Goal: Find specific page/section

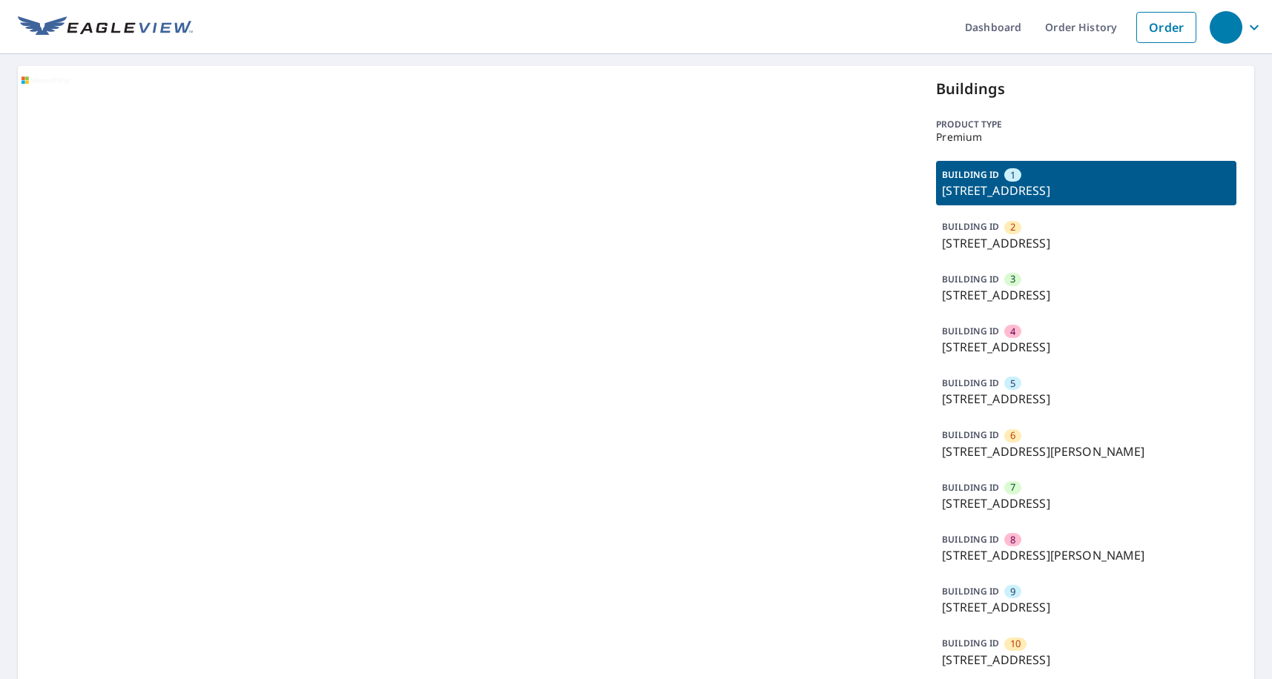
click at [1031, 248] on p "[STREET_ADDRESS]" at bounding box center [1086, 243] width 288 height 18
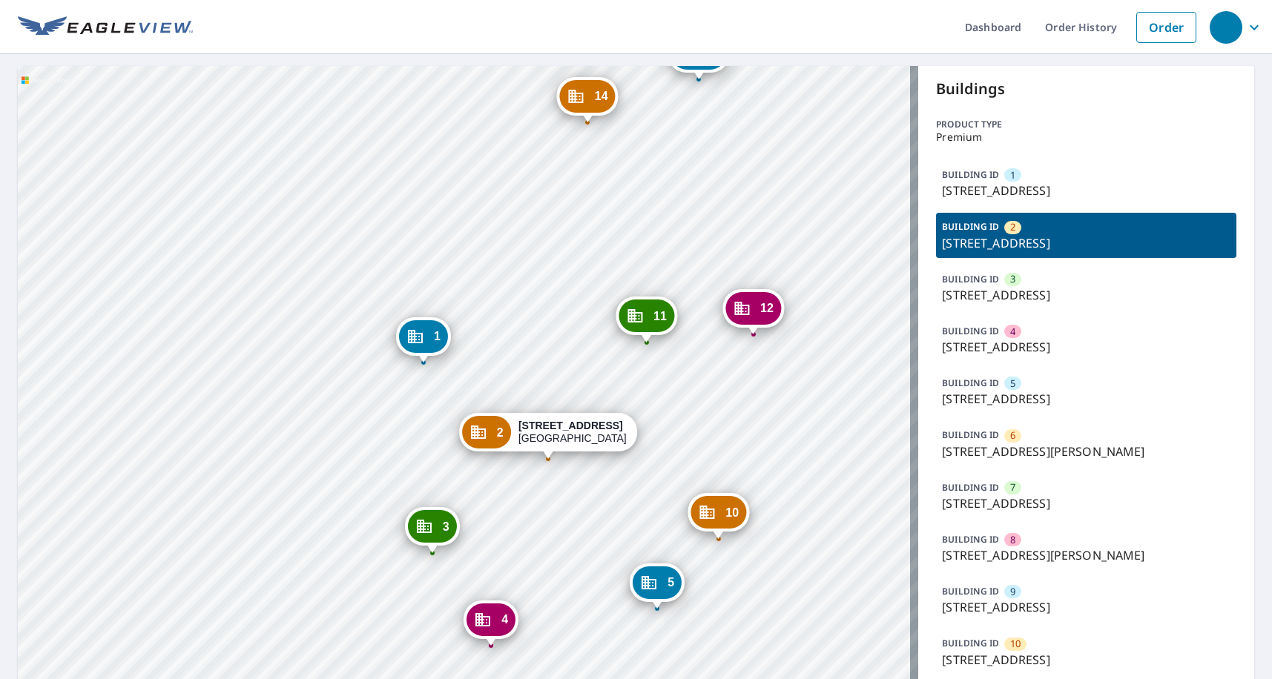
drag, startPoint x: 521, startPoint y: 334, endPoint x: 521, endPoint y: 302, distance: 31.9
click at [521, 302] on div "1 6925 S 115th Street Plz La Vista, NE 68128 3 7025 S 115th Street Plz La Vista…" at bounding box center [468, 480] width 900 height 829
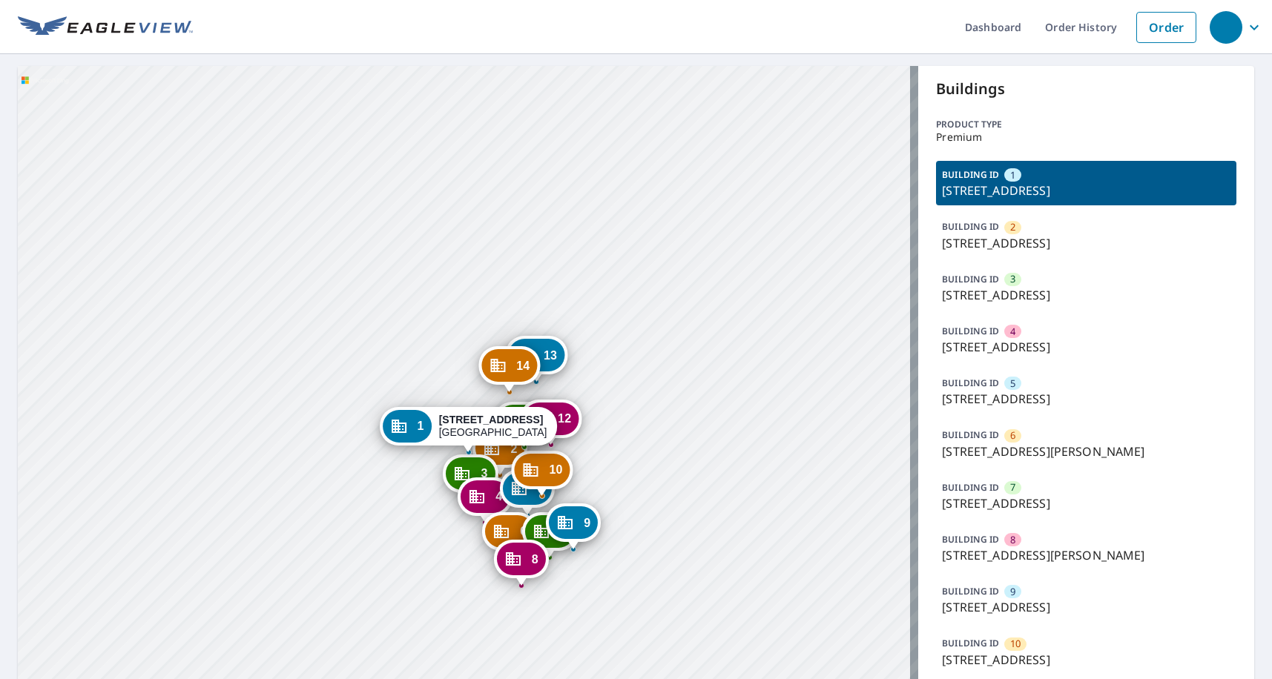
drag, startPoint x: 394, startPoint y: 351, endPoint x: 391, endPoint y: 308, distance: 43.8
click at [384, 307] on div "2 [STREET_ADDRESS] 3 [STREET_ADDRESS] 4 [STREET_ADDRESS] 5 [STREET_ADDRESS] 6 […" at bounding box center [468, 480] width 900 height 829
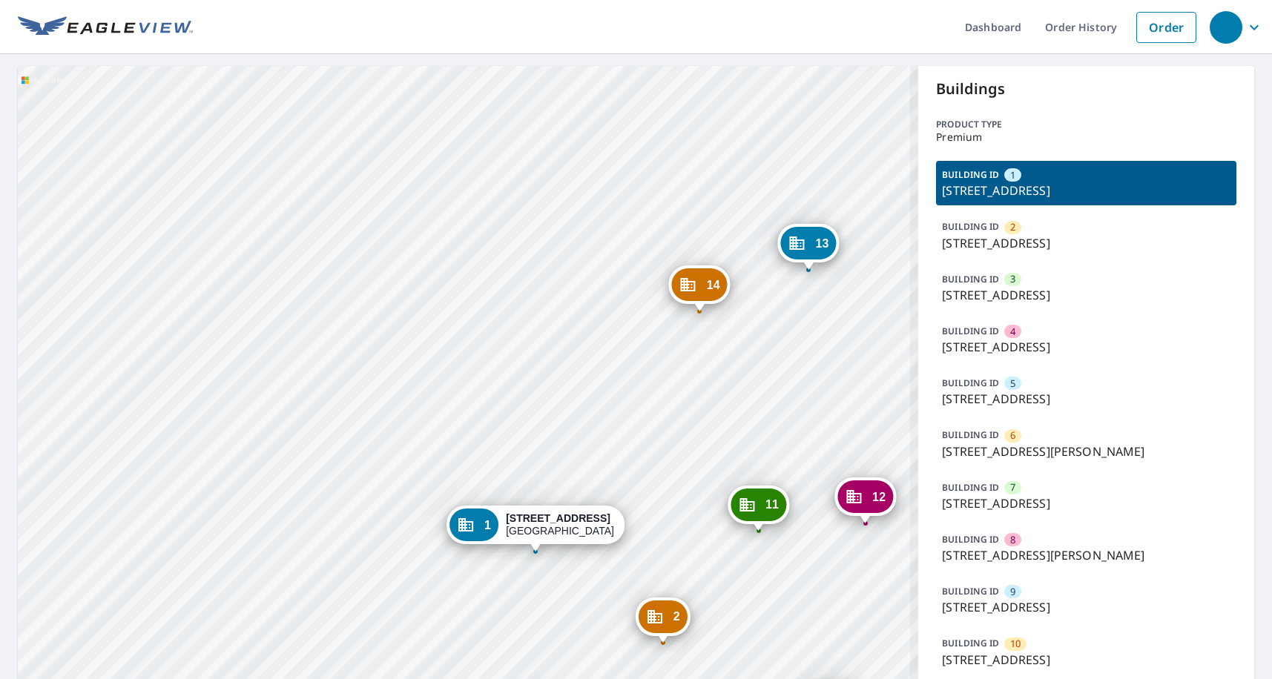
drag, startPoint x: 432, startPoint y: 254, endPoint x: 414, endPoint y: 224, distance: 34.2
click at [414, 224] on div "2 [STREET_ADDRESS] 3 [STREET_ADDRESS] 4 [STREET_ADDRESS] 5 [STREET_ADDRESS] 6 […" at bounding box center [468, 480] width 900 height 829
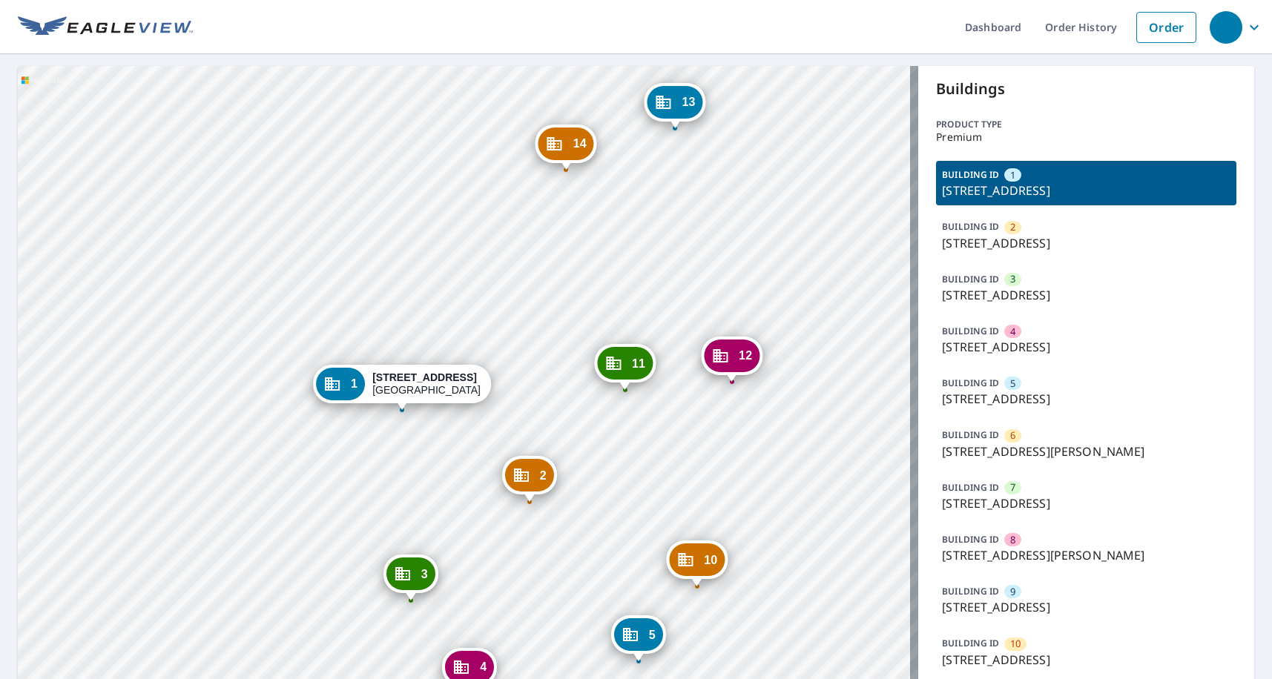
click at [487, 316] on div "2 [STREET_ADDRESS] 3 [STREET_ADDRESS] 4 [STREET_ADDRESS] 5 [STREET_ADDRESS] 6 […" at bounding box center [468, 480] width 900 height 829
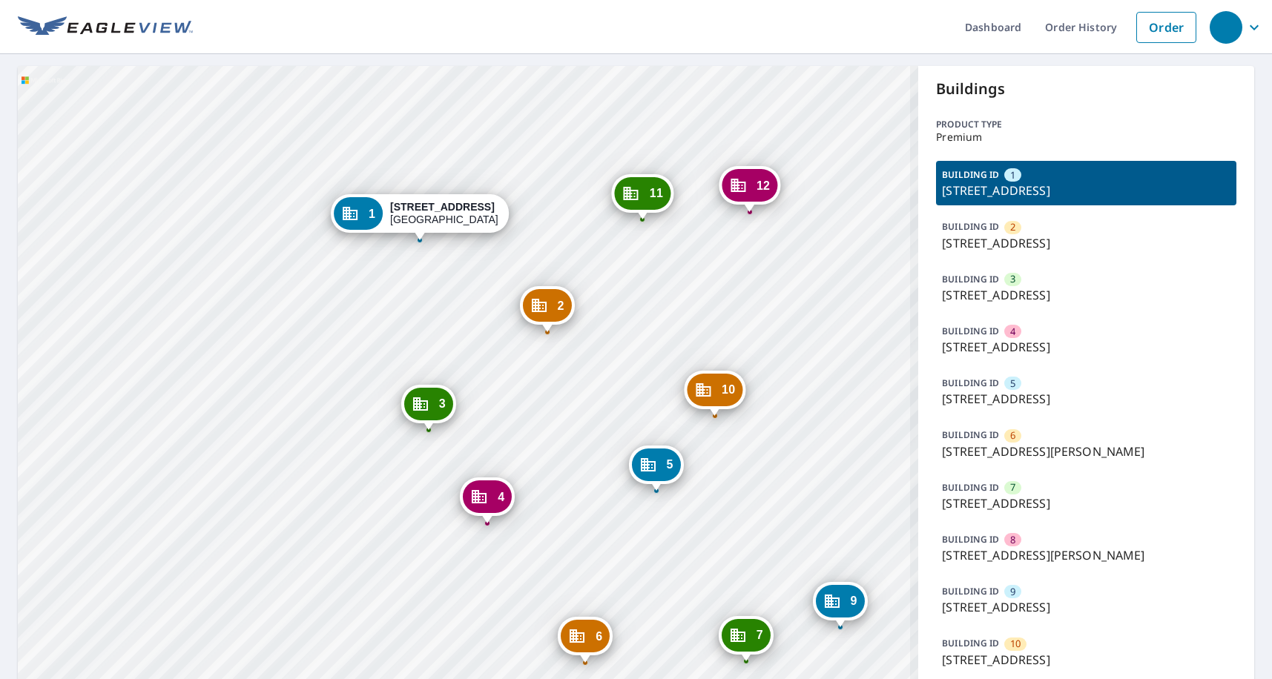
drag, startPoint x: 822, startPoint y: 384, endPoint x: 661, endPoint y: 320, distance: 173.1
click at [671, 320] on div "2 [STREET_ADDRESS] 3 [STREET_ADDRESS] 4 [STREET_ADDRESS] 5 [STREET_ADDRESS] 6 […" at bounding box center [468, 480] width 900 height 829
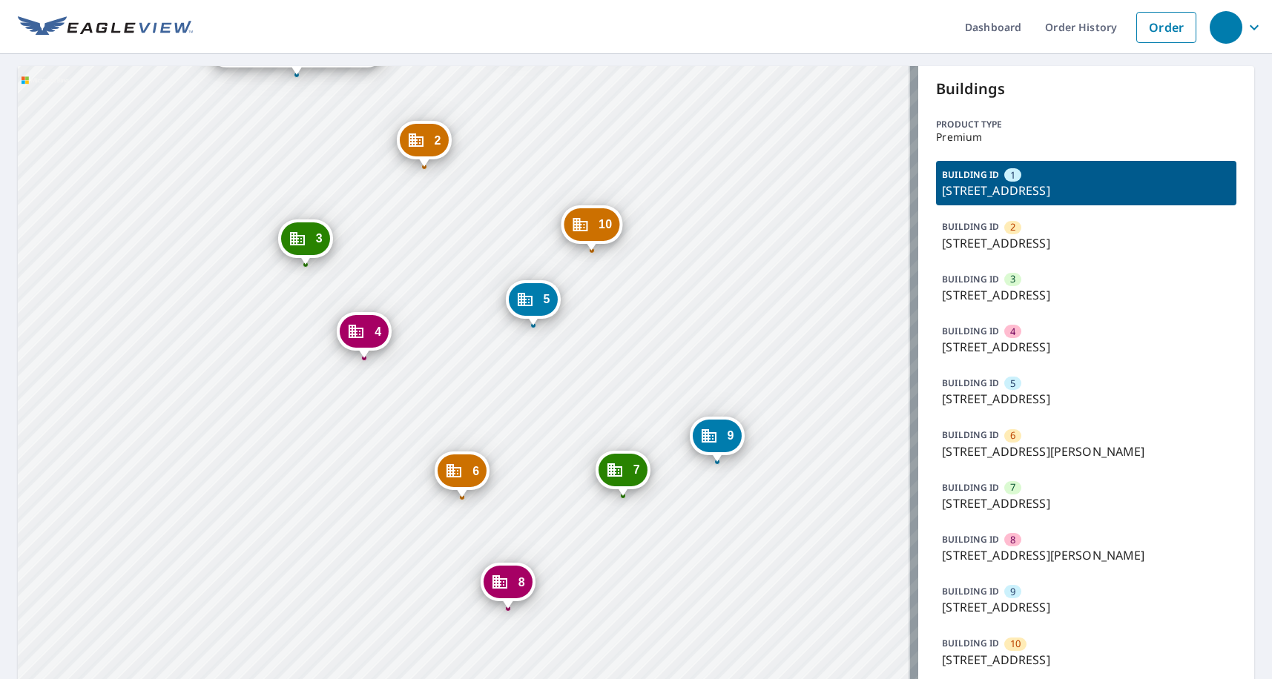
drag, startPoint x: 721, startPoint y: 430, endPoint x: 713, endPoint y: 305, distance: 125.6
click at [718, 304] on div "2 [STREET_ADDRESS] 3 [STREET_ADDRESS] 4 [STREET_ADDRESS] 5 [STREET_ADDRESS] 6 […" at bounding box center [468, 480] width 900 height 829
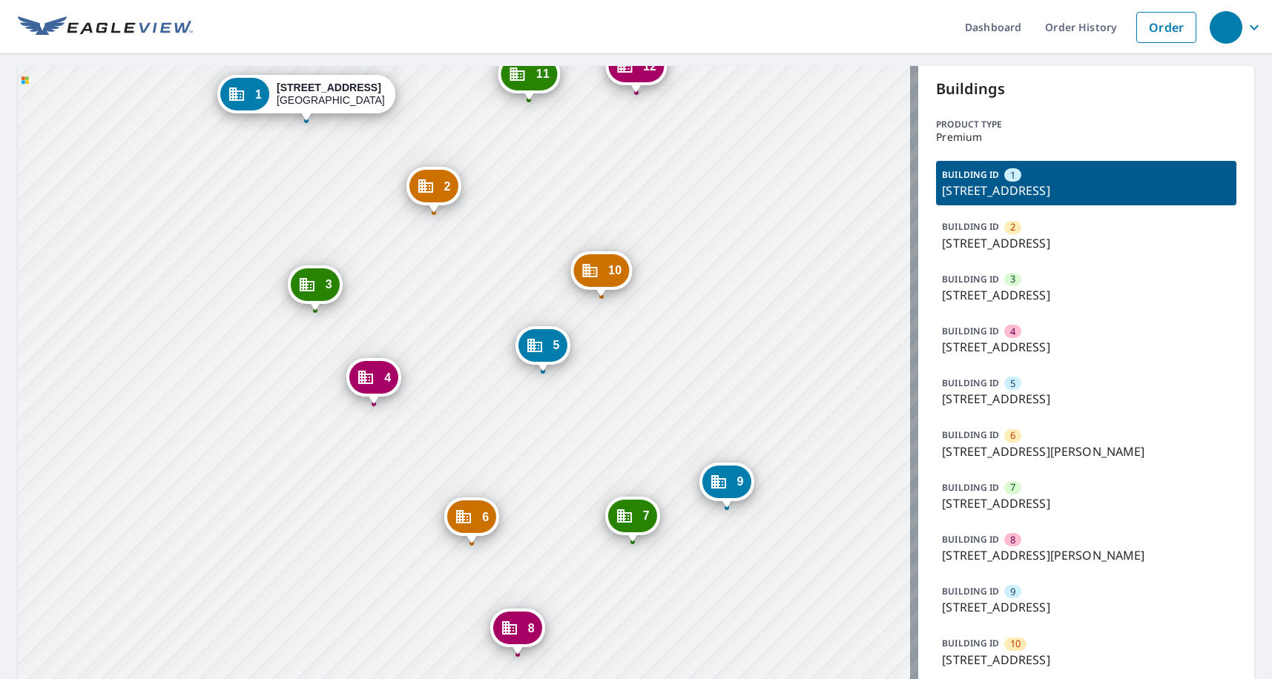
drag, startPoint x: 678, startPoint y: 313, endPoint x: 692, endPoint y: 384, distance: 72.4
click at [692, 384] on div "2 [STREET_ADDRESS] 3 [STREET_ADDRESS] 4 [STREET_ADDRESS] 5 [STREET_ADDRESS] 6 […" at bounding box center [468, 480] width 900 height 829
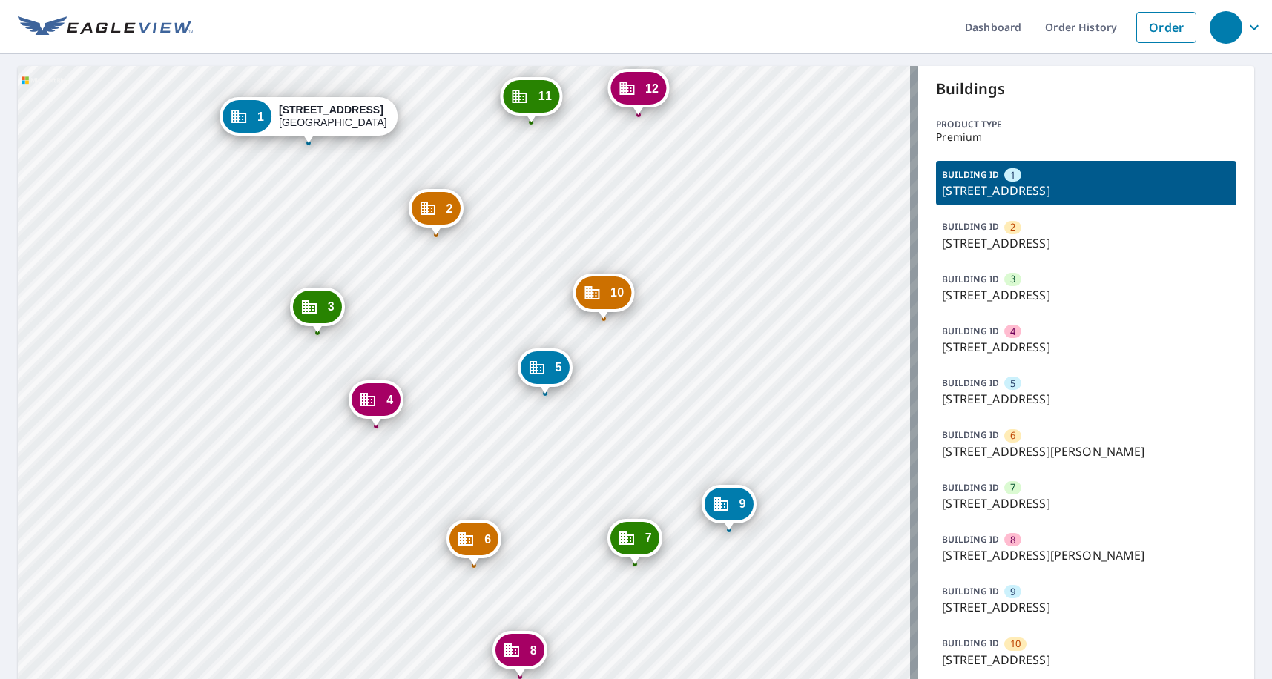
drag, startPoint x: 728, startPoint y: 261, endPoint x: 703, endPoint y: 430, distance: 170.9
click at [703, 430] on div "2 [STREET_ADDRESS] 3 [STREET_ADDRESS] 4 [STREET_ADDRESS] 5 [STREET_ADDRESS] 6 […" at bounding box center [468, 480] width 900 height 829
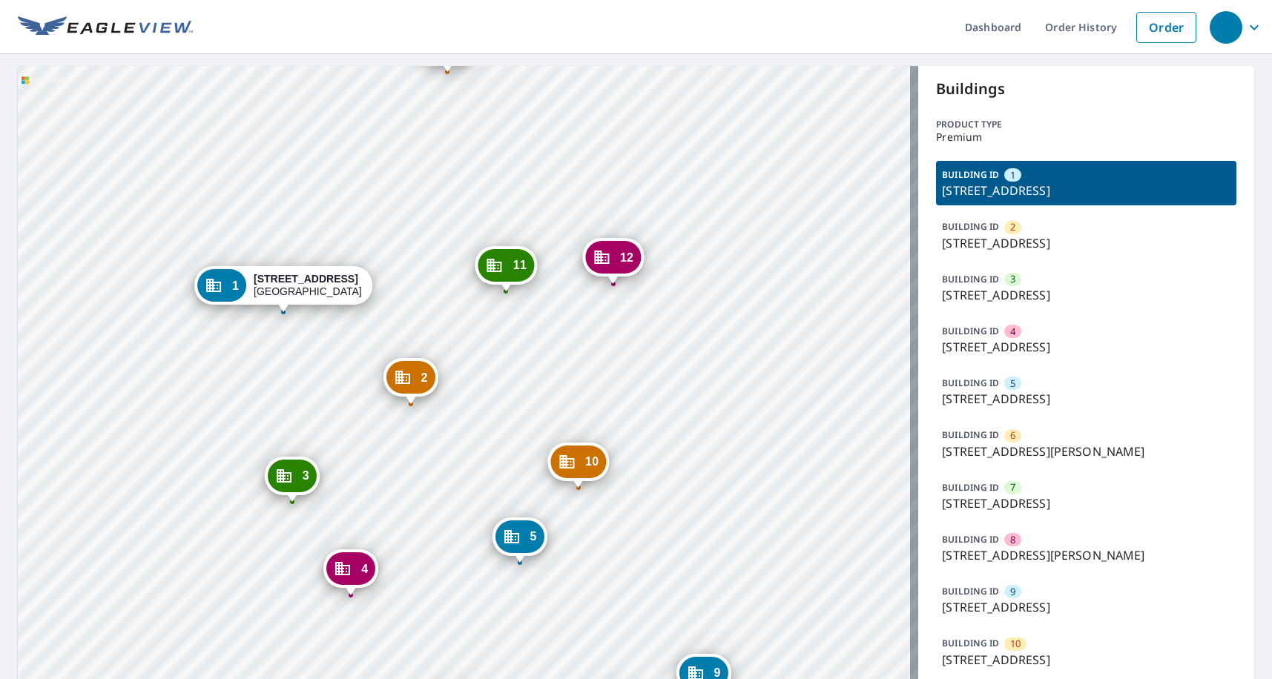
click at [687, 499] on div "2 [STREET_ADDRESS] 3 [STREET_ADDRESS] 4 [STREET_ADDRESS] 5 [STREET_ADDRESS] 6 […" at bounding box center [468, 480] width 900 height 829
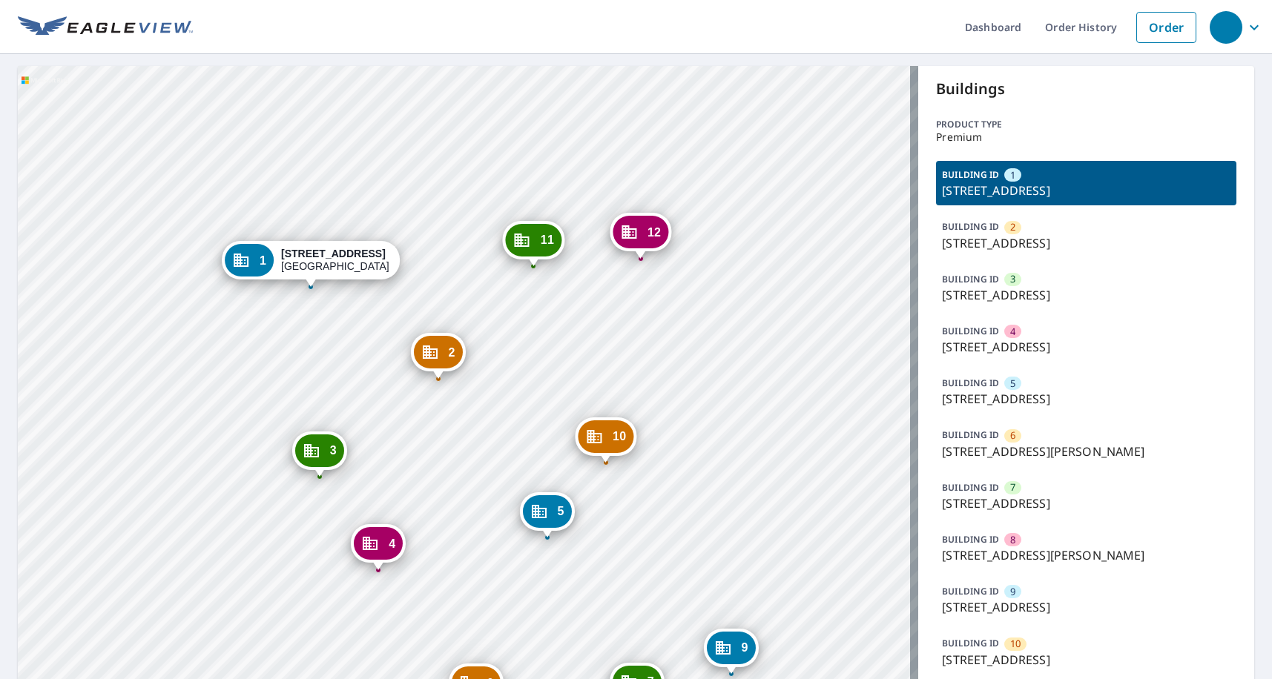
drag, startPoint x: 684, startPoint y: 374, endPoint x: 717, endPoint y: 242, distance: 135.4
click at [712, 129] on div "2 [STREET_ADDRESS] 3 [STREET_ADDRESS] 4 [STREET_ADDRESS] 5 [STREET_ADDRESS] 6 […" at bounding box center [468, 480] width 900 height 829
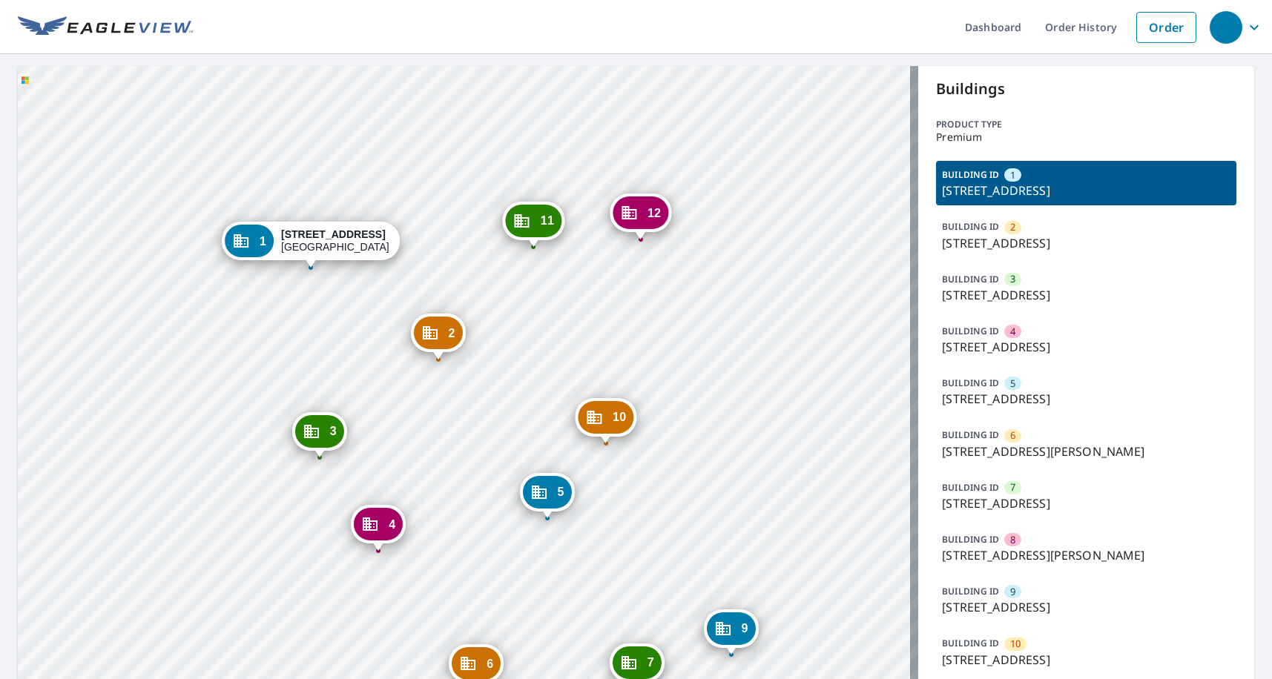
drag, startPoint x: 741, startPoint y: 423, endPoint x: 731, endPoint y: 238, distance: 185.6
click at [731, 238] on div "2 [STREET_ADDRESS] 3 [STREET_ADDRESS] 4 [STREET_ADDRESS] 5 [STREET_ADDRESS] 6 […" at bounding box center [468, 480] width 900 height 829
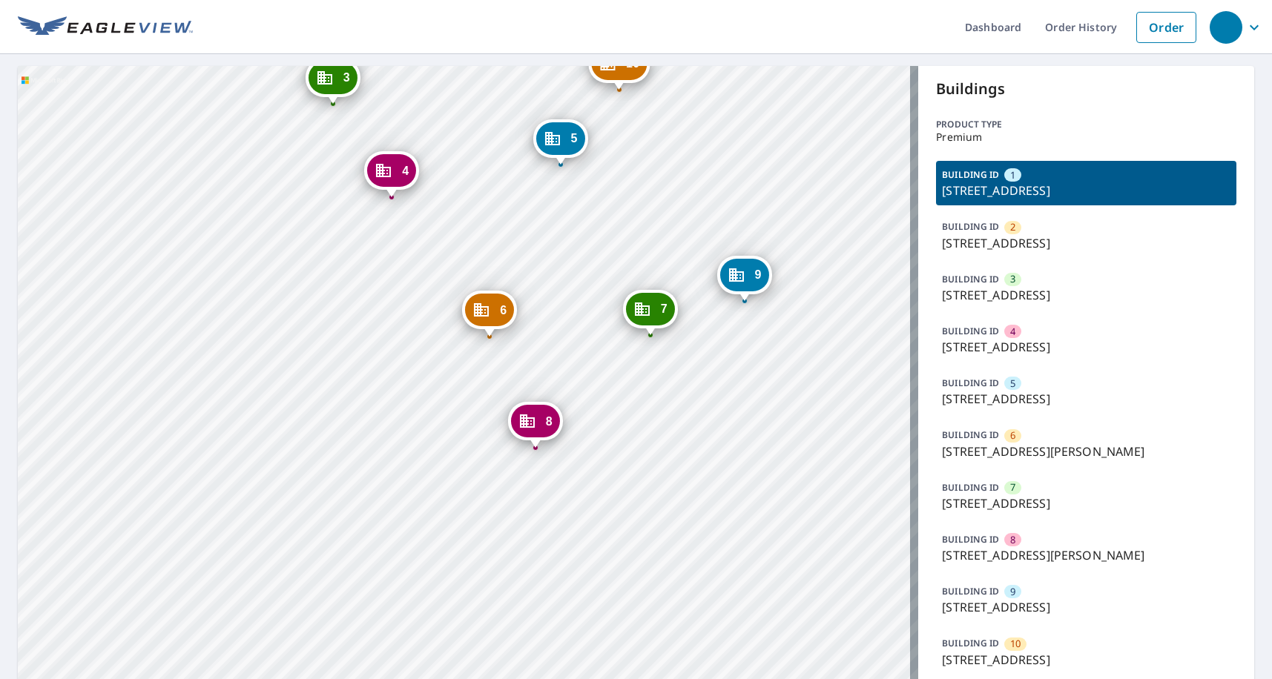
drag, startPoint x: 701, startPoint y: 300, endPoint x: 705, endPoint y: 275, distance: 25.5
click at [705, 275] on div "2 [STREET_ADDRESS] 3 [STREET_ADDRESS] 4 [STREET_ADDRESS] 5 [STREET_ADDRESS] 6 […" at bounding box center [468, 480] width 900 height 829
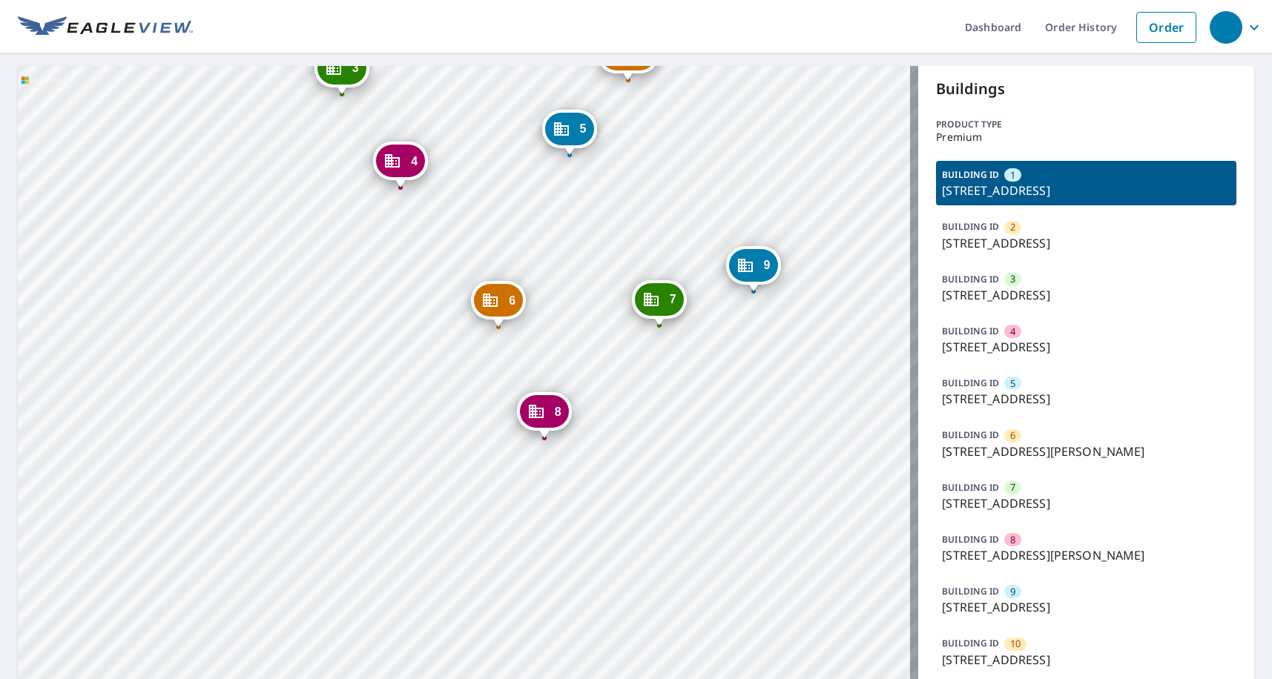
drag, startPoint x: 654, startPoint y: 478, endPoint x: 683, endPoint y: 489, distance: 31.0
click at [683, 491] on div "2 [STREET_ADDRESS] 3 [STREET_ADDRESS] 4 [STREET_ADDRESS] 5 [STREET_ADDRESS] 6 […" at bounding box center [468, 480] width 900 height 829
